Goal: Task Accomplishment & Management: Use online tool/utility

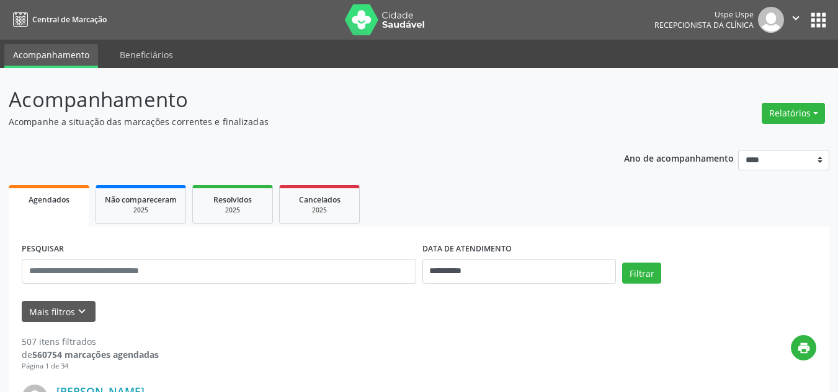
click at [771, 117] on button "Relatórios" at bounding box center [792, 113] width 63 height 21
click at [713, 136] on link "Agendamentos" at bounding box center [757, 139] width 133 height 17
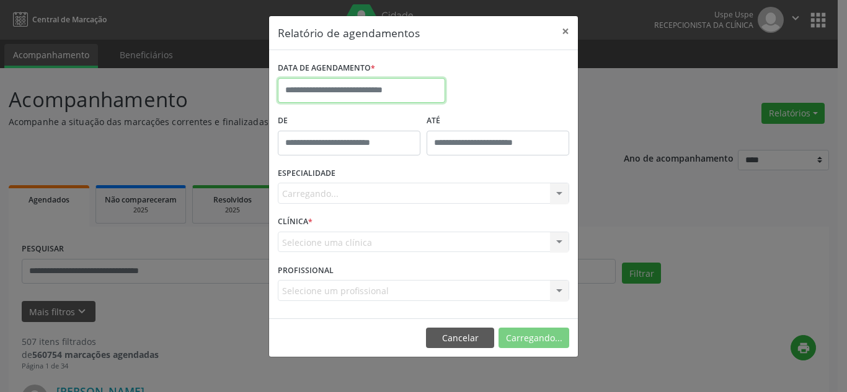
click at [347, 94] on input "text" at bounding box center [361, 90] width 167 height 25
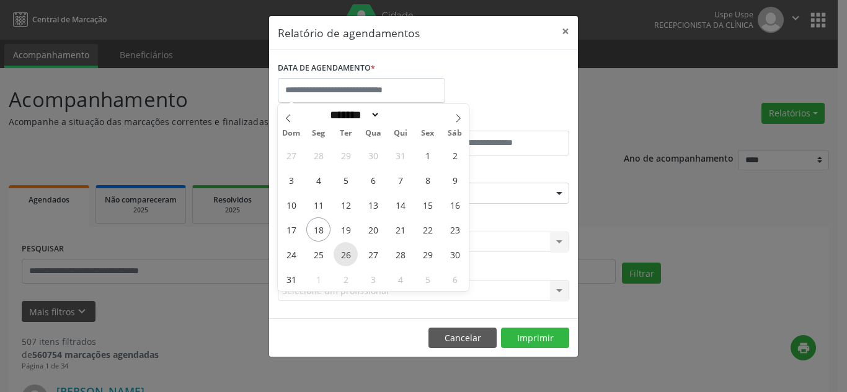
click at [338, 251] on span "26" at bounding box center [346, 254] width 24 height 24
type input "**********"
click at [338, 251] on span "26" at bounding box center [346, 254] width 24 height 24
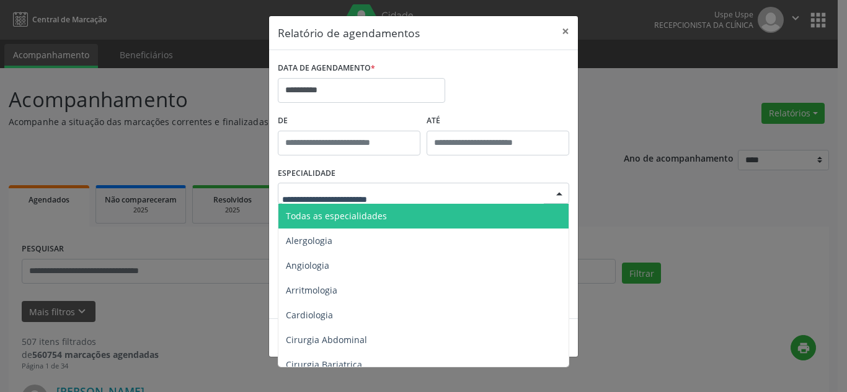
click at [343, 218] on span "Todas as especialidades" at bounding box center [336, 216] width 101 height 12
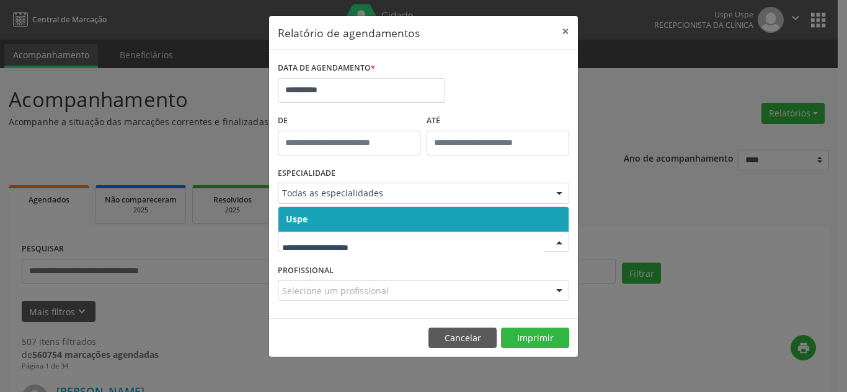
drag, startPoint x: 381, startPoint y: 221, endPoint x: 394, endPoint y: 237, distance: 21.2
click at [382, 221] on span "Uspe" at bounding box center [423, 219] width 290 height 25
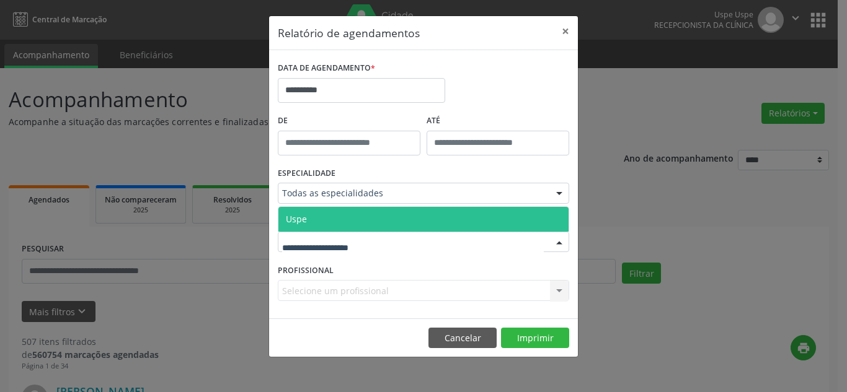
click at [394, 244] on div at bounding box center [423, 242] width 291 height 21
click at [398, 219] on span "Uspe" at bounding box center [423, 219] width 290 height 25
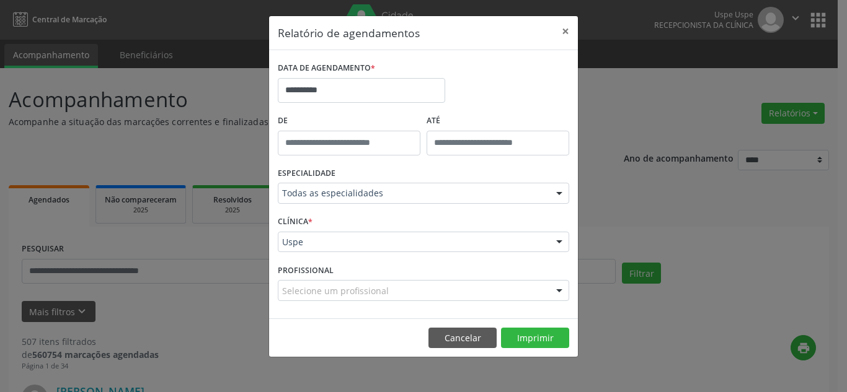
click at [556, 291] on div at bounding box center [559, 291] width 19 height 21
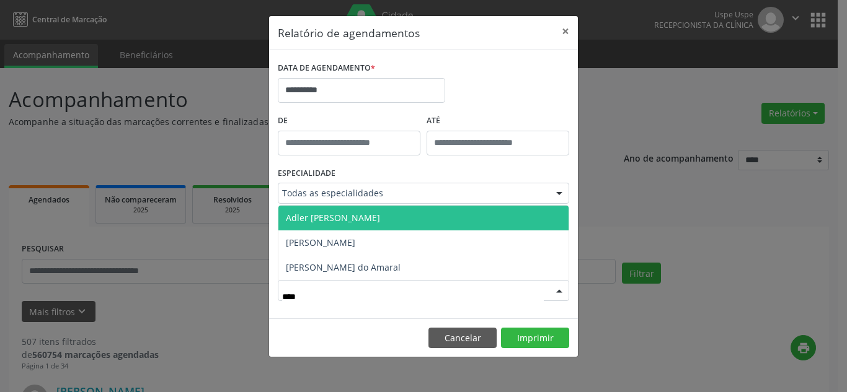
type input "*****"
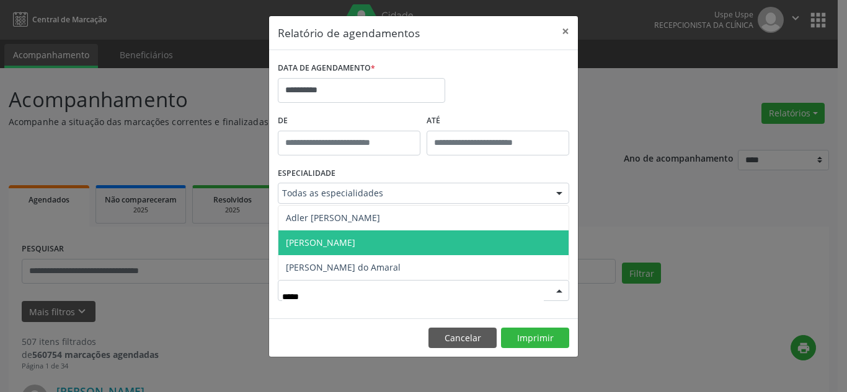
click at [447, 244] on span "[PERSON_NAME]" at bounding box center [423, 243] width 290 height 25
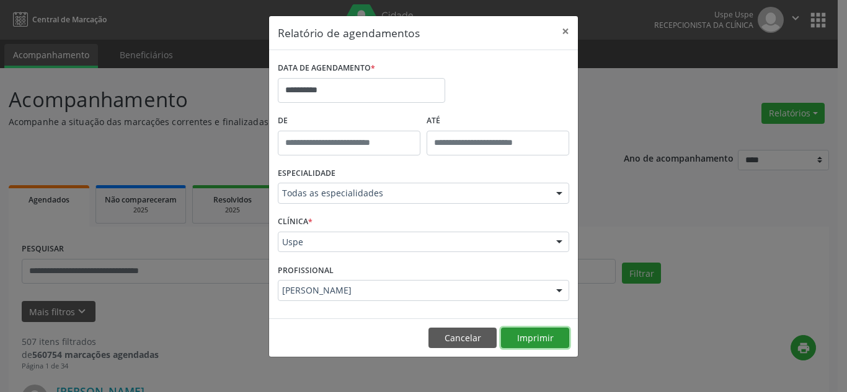
click at [526, 338] on button "Imprimir" at bounding box center [535, 338] width 68 height 21
